Goal: Task Accomplishment & Management: Use online tool/utility

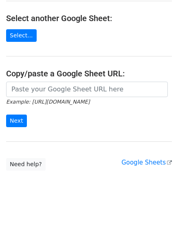
scroll to position [89, 0]
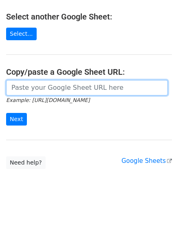
click at [65, 90] on input "url" at bounding box center [86, 87] width 161 height 15
paste input "[URL][DOMAIN_NAME]"
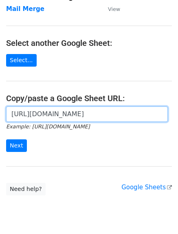
scroll to position [49, 0]
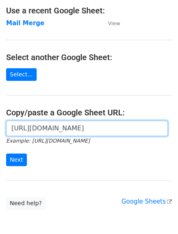
type input "[URL][DOMAIN_NAME]"
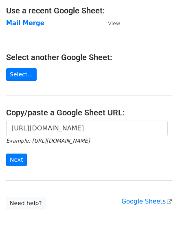
click at [147, 93] on main "Choose a Google Sheet Use one of the options below... Use a recent Google Sheet…" at bounding box center [89, 83] width 178 height 252
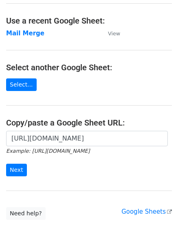
scroll to position [89, 0]
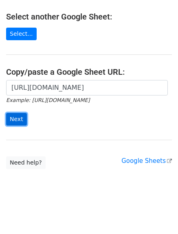
click at [17, 123] on input "Next" at bounding box center [16, 119] width 21 height 13
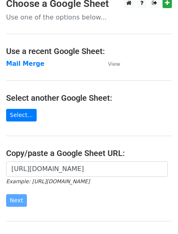
scroll to position [2, 0]
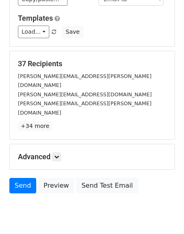
scroll to position [114, 0]
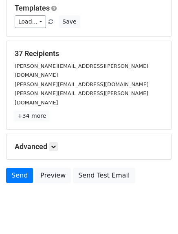
click at [30, 111] on link "+34 more" at bounding box center [32, 116] width 34 height 10
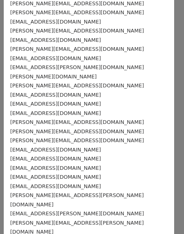
scroll to position [178, 0]
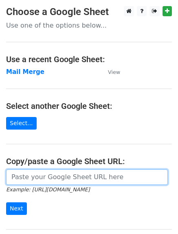
click at [71, 180] on input "url" at bounding box center [86, 176] width 161 height 15
paste input "https://docs.google.com/spreadsheets/d/1hF8RO-dPcycGjRhGYc77em1Q-HBFDq9ILxvKMeJ…"
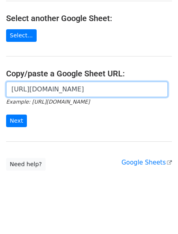
scroll to position [89, 0]
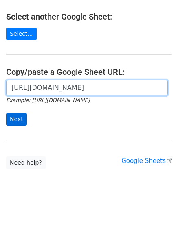
type input "[URL][DOMAIN_NAME]"
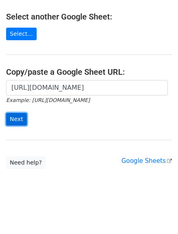
click at [15, 124] on input "Next" at bounding box center [16, 119] width 21 height 13
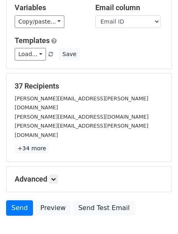
scroll to position [114, 0]
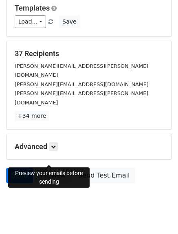
click at [51, 168] on link "Preview" at bounding box center [53, 175] width 36 height 15
click at [67, 111] on p "+34 more" at bounding box center [89, 116] width 148 height 10
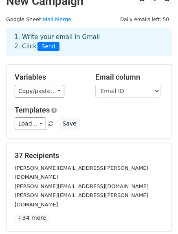
scroll to position [0, 0]
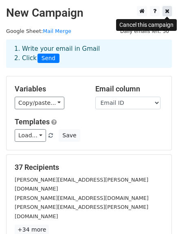
click at [165, 11] on icon at bounding box center [167, 11] width 4 height 6
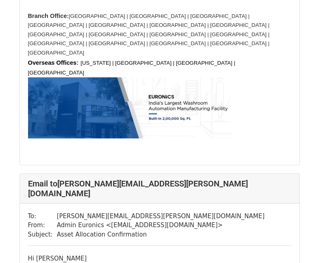
scroll to position [16209, 0]
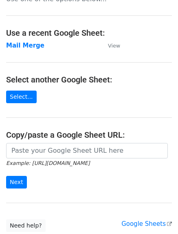
scroll to position [41, 0]
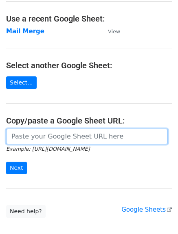
click at [66, 134] on input "url" at bounding box center [86, 136] width 161 height 15
paste input "[URL][DOMAIN_NAME]"
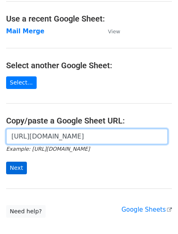
type input "[URL][DOMAIN_NAME]"
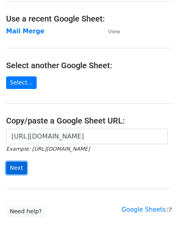
click at [17, 171] on input "Next" at bounding box center [16, 168] width 21 height 13
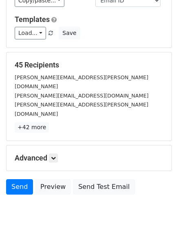
scroll to position [114, 0]
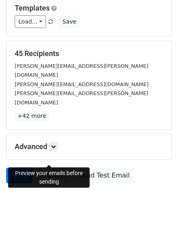
click at [50, 168] on link "Preview" at bounding box center [53, 175] width 36 height 15
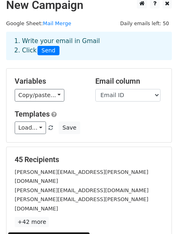
scroll to position [0, 0]
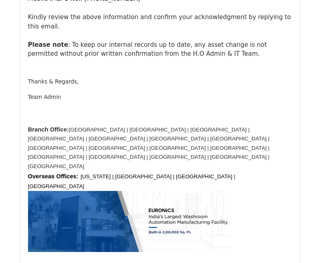
scroll to position [2641, 0]
